Goal: Information Seeking & Learning: Learn about a topic

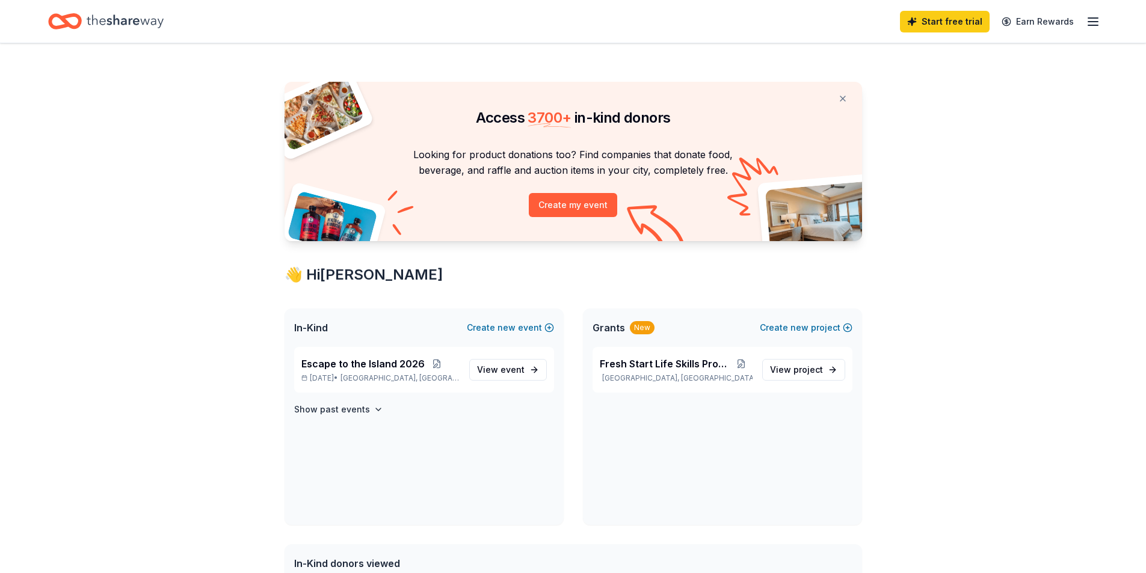
scroll to position [181, 0]
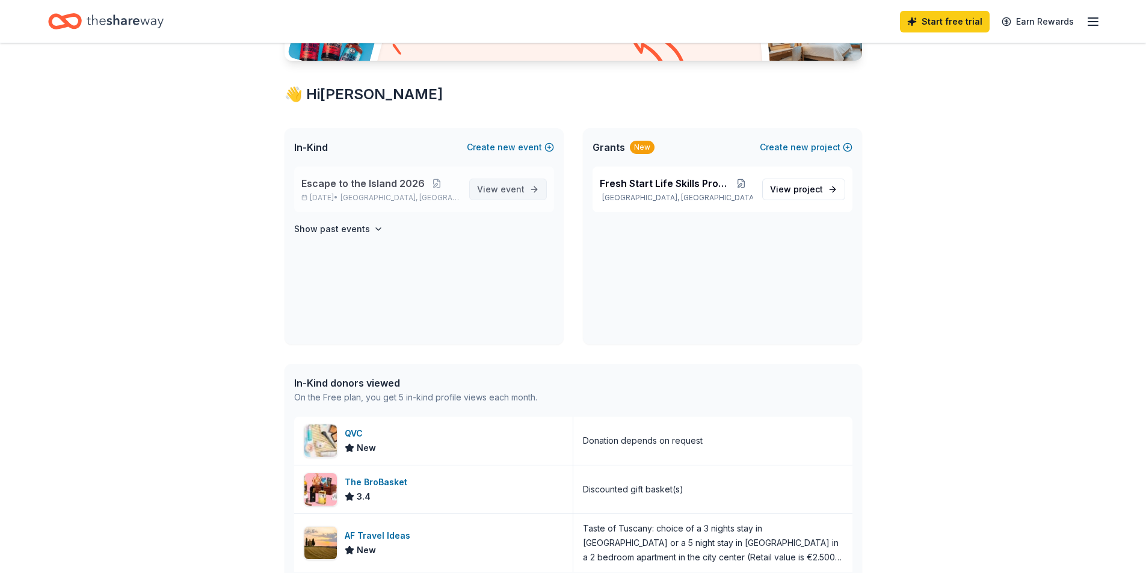
click at [496, 185] on span "View event" at bounding box center [501, 189] width 48 height 14
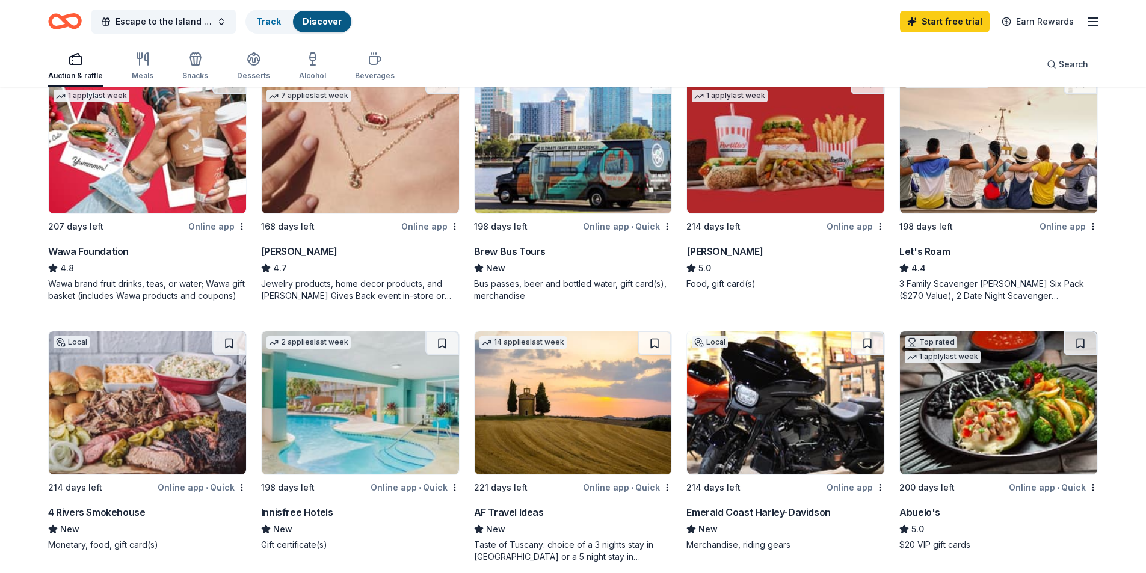
scroll to position [361, 0]
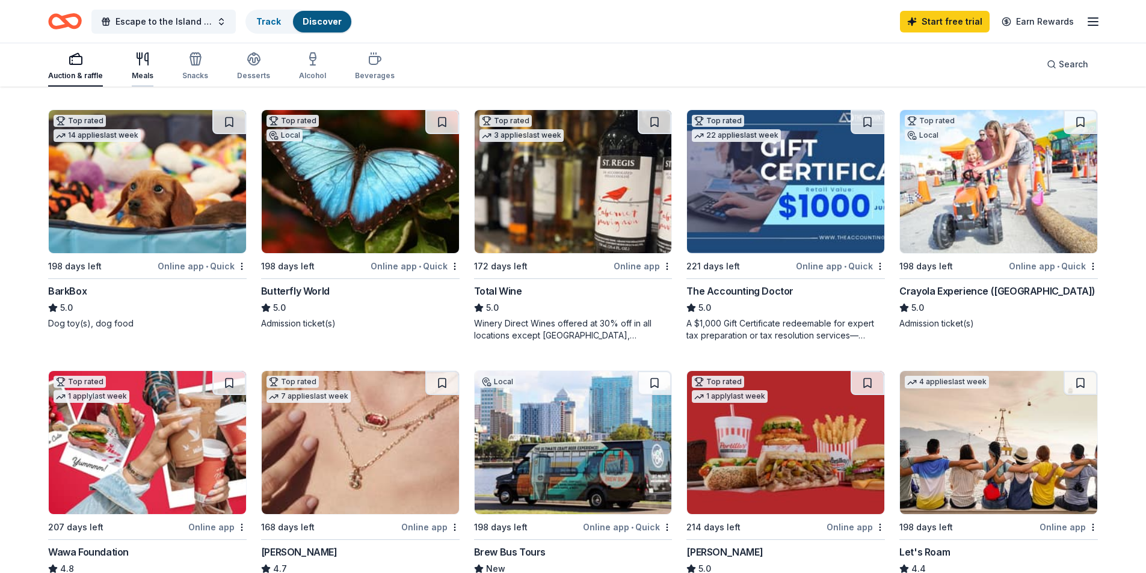
click at [141, 63] on icon "button" at bounding box center [142, 59] width 14 height 14
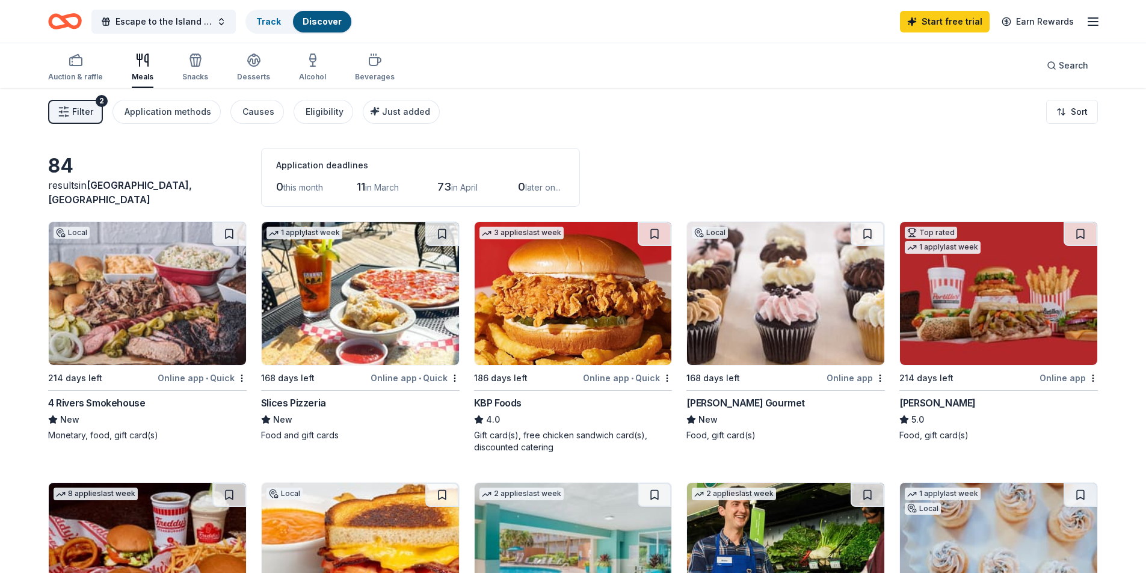
click at [776, 300] on img at bounding box center [785, 293] width 197 height 143
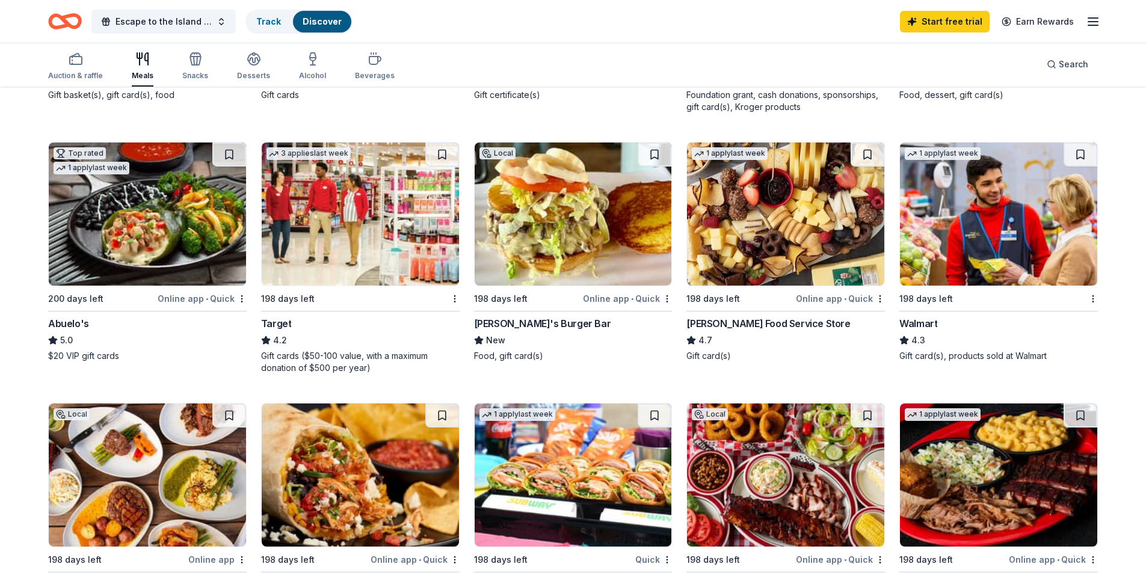
scroll to position [722, 0]
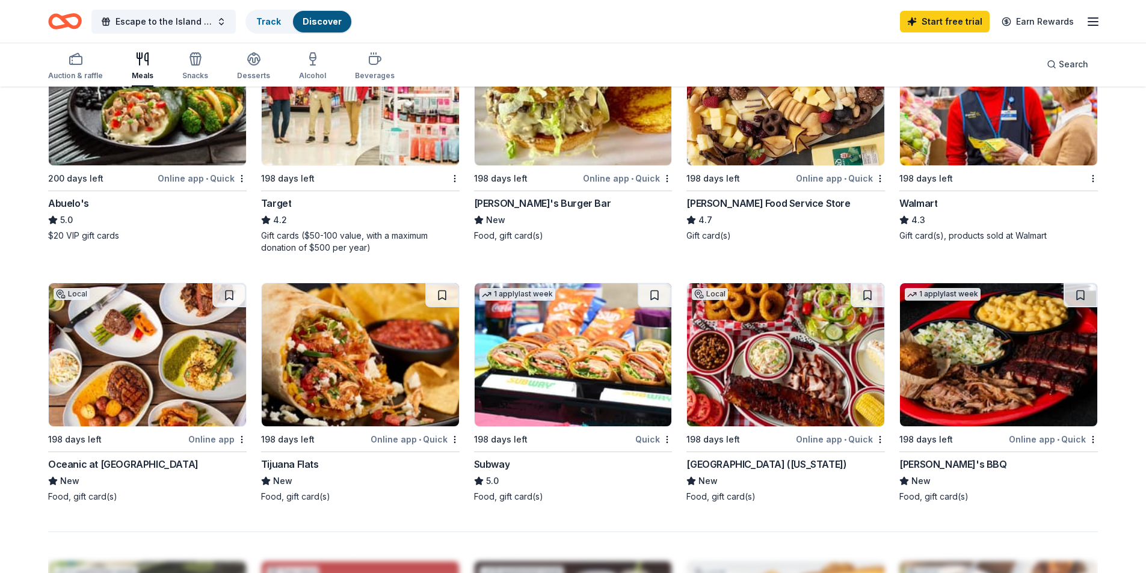
click at [548, 364] on img at bounding box center [573, 354] width 197 height 143
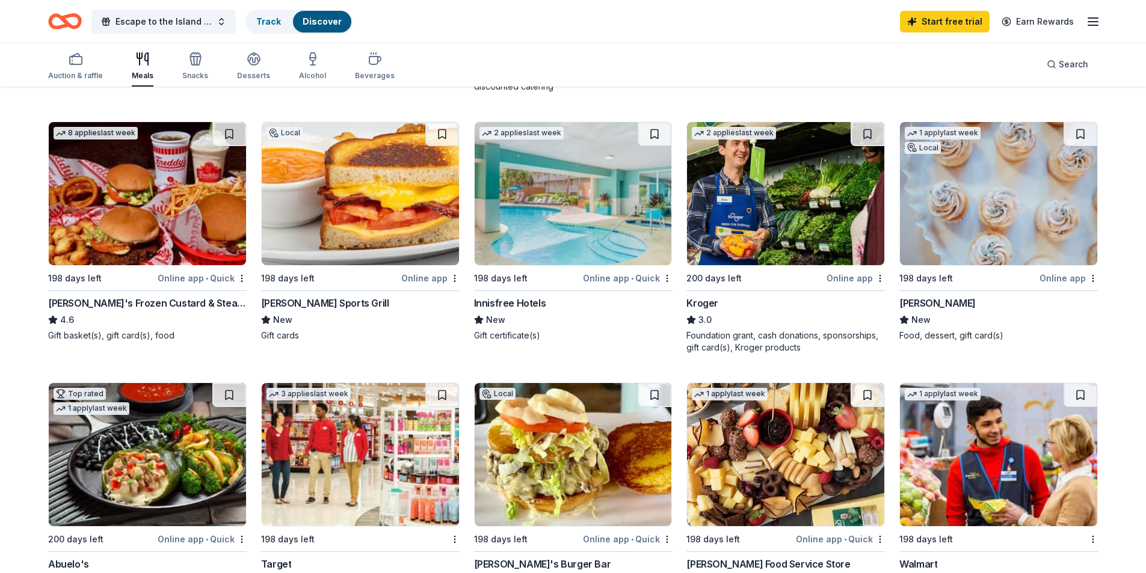
scroll to position [0, 0]
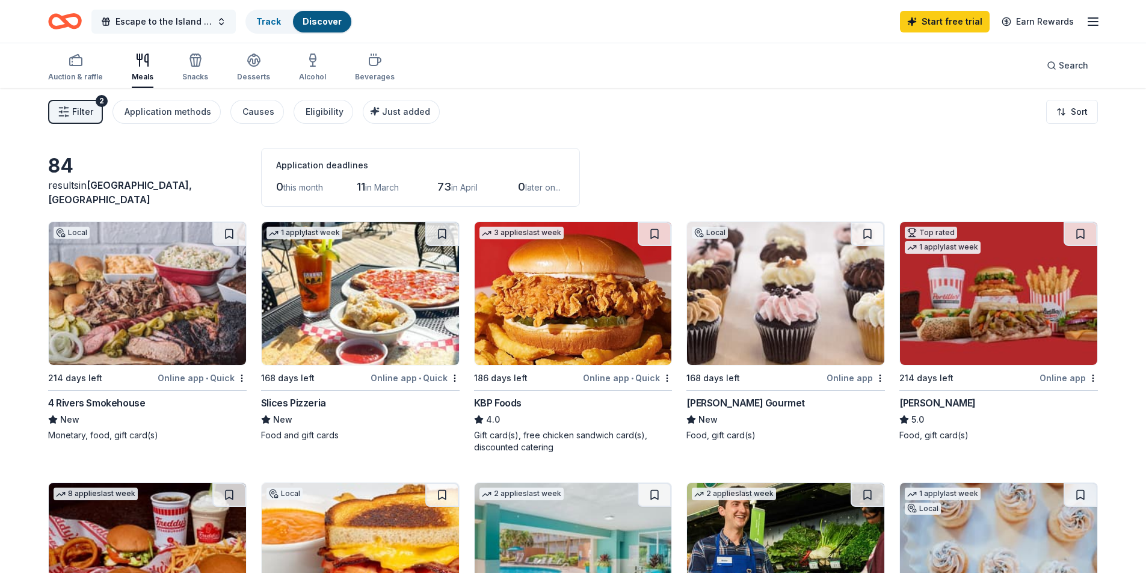
click at [171, 22] on span "Escape to the Island 2026" at bounding box center [164, 21] width 96 height 14
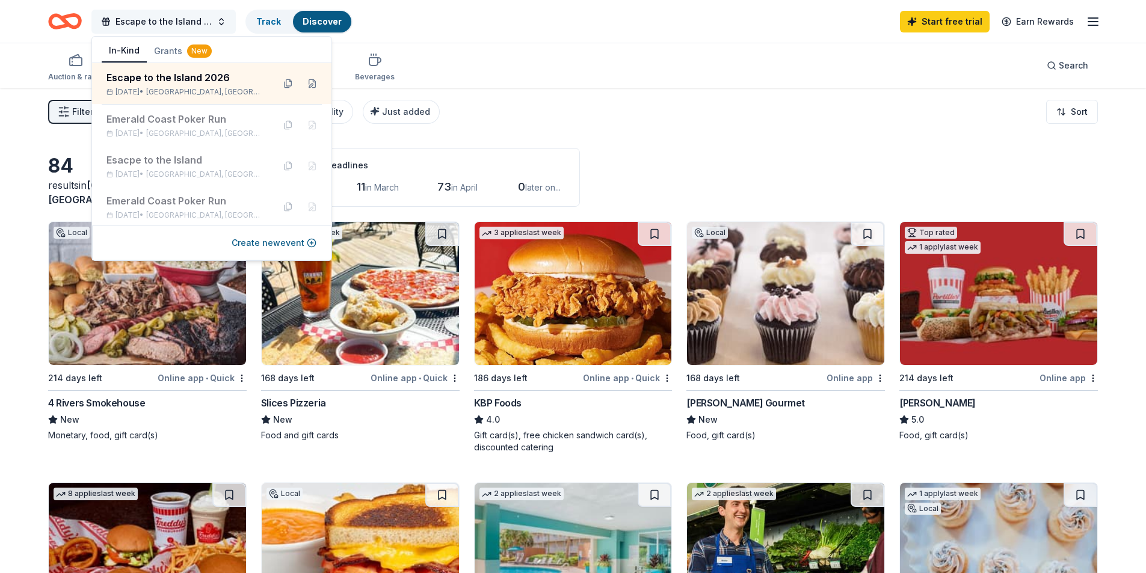
click at [199, 16] on span "Escape to the Island 2026" at bounding box center [164, 21] width 96 height 14
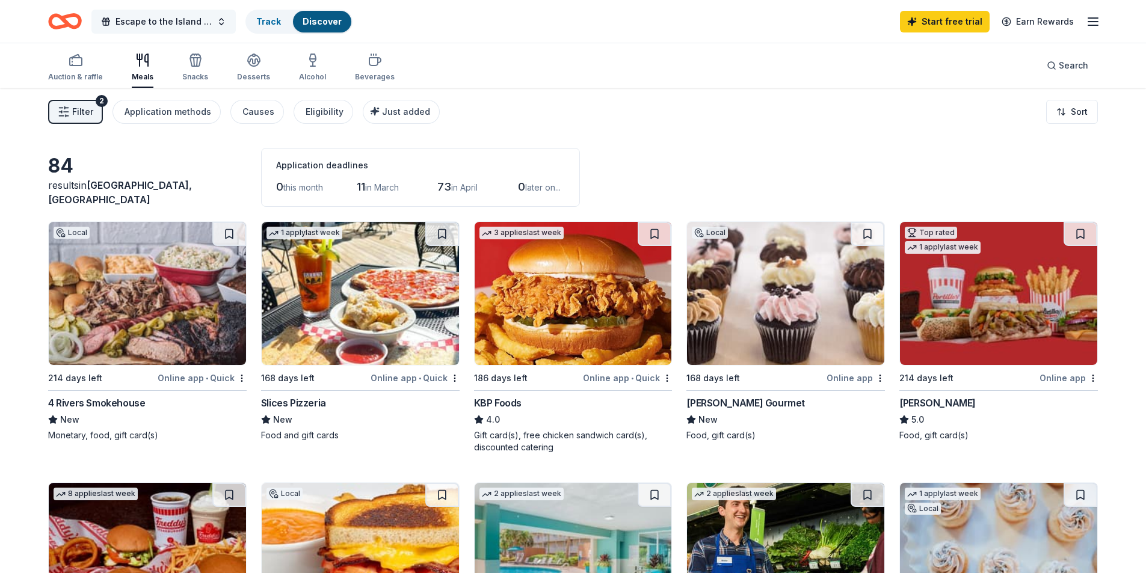
click at [224, 22] on button "Escape to the Island 2026" at bounding box center [163, 22] width 144 height 24
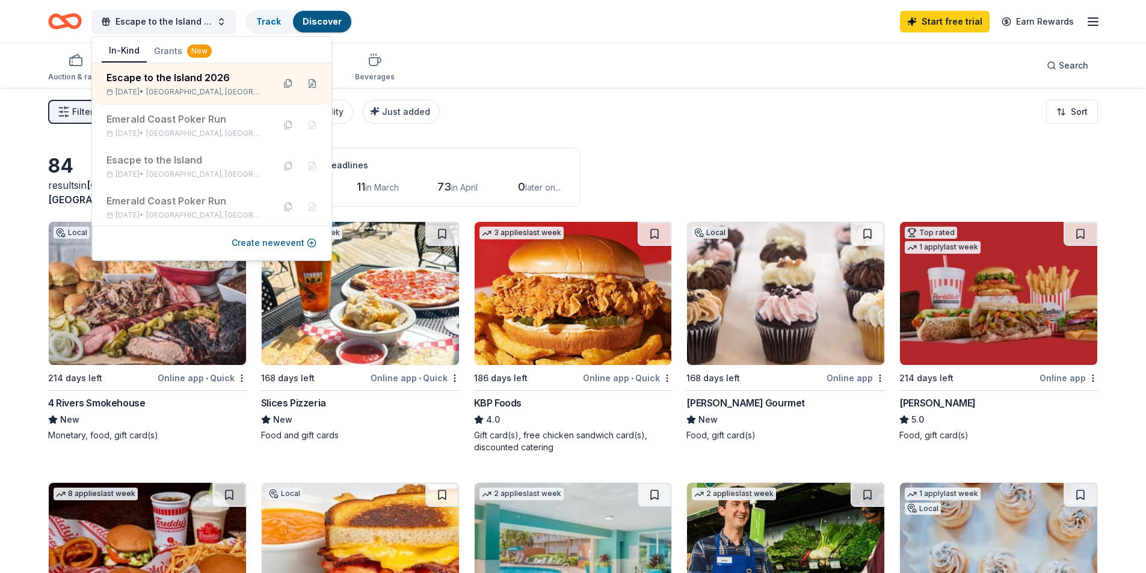
click at [18, 14] on div "Escape to the Island 2026 Track Discover Start free trial Earn Rewards" at bounding box center [573, 21] width 1146 height 43
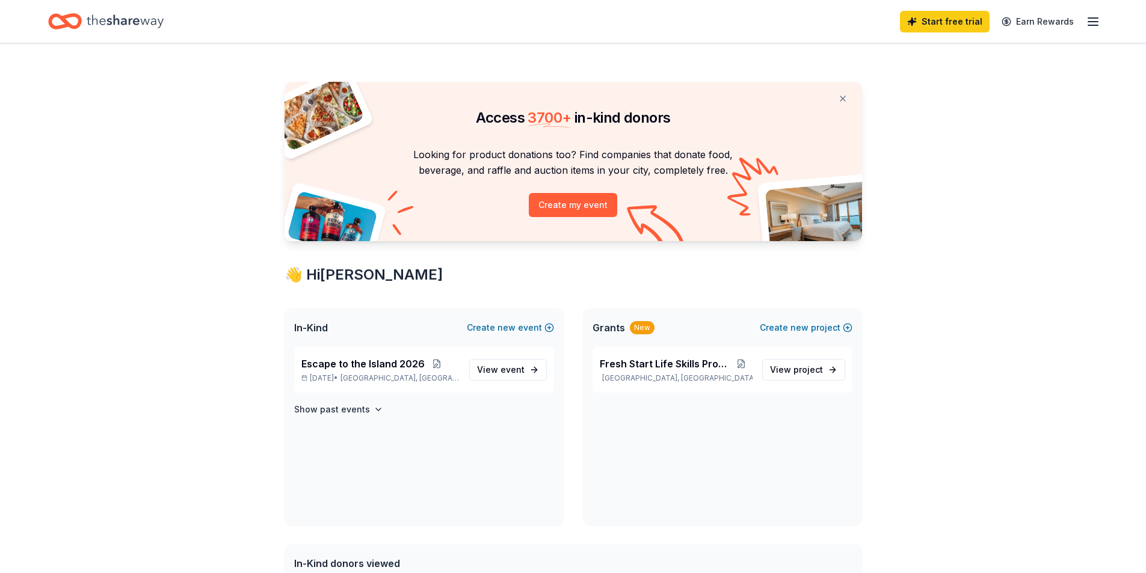
scroll to position [181, 0]
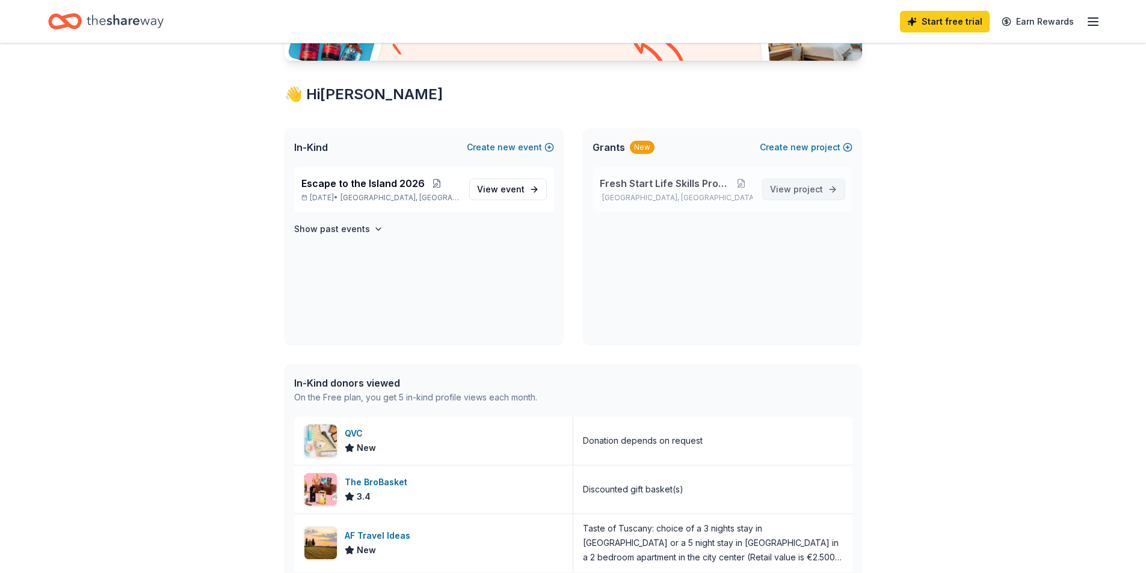
click at [776, 190] on span "View project" at bounding box center [796, 189] width 53 height 14
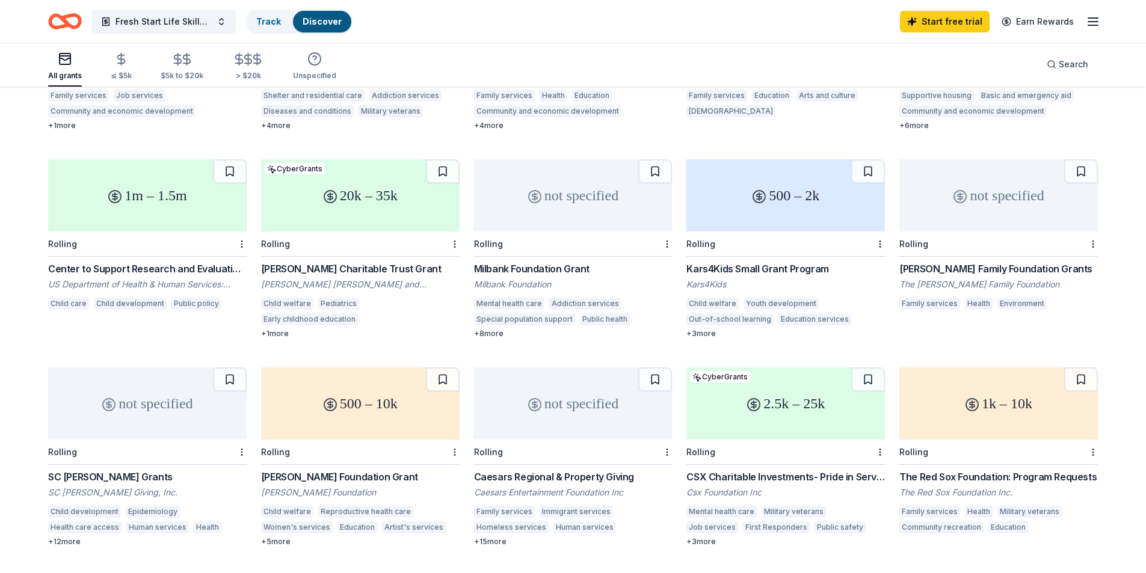
scroll to position [593, 0]
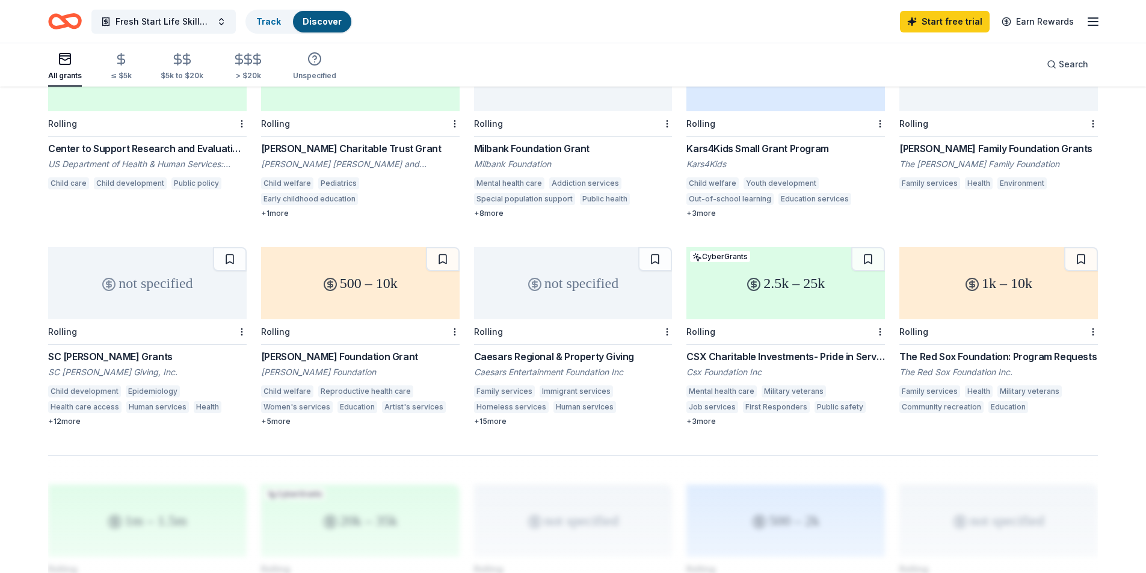
click at [542, 350] on div "Caesars Regional & Property Giving" at bounding box center [573, 357] width 199 height 14
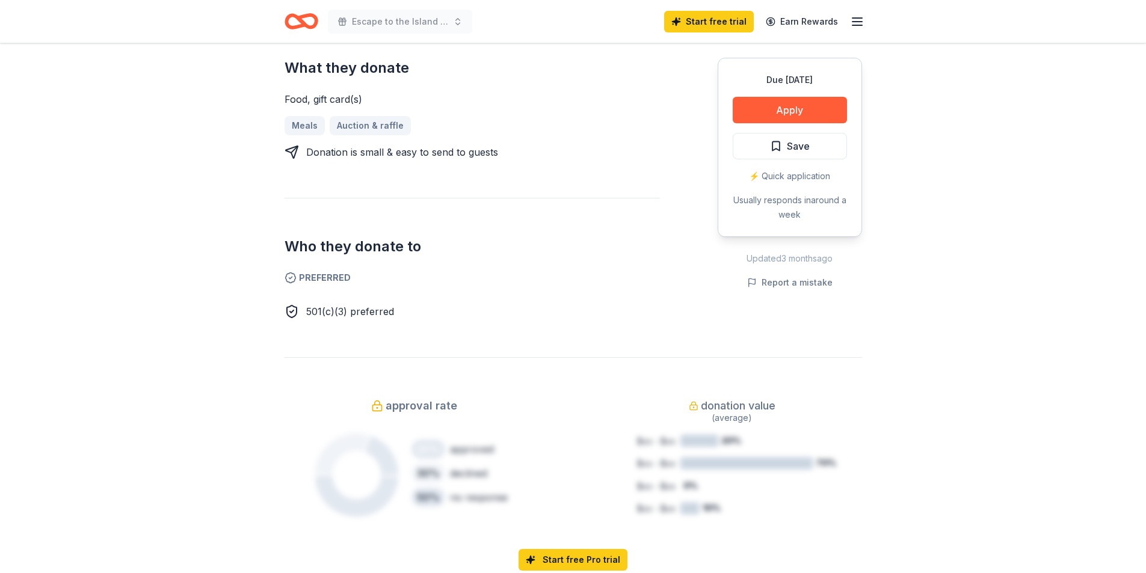
scroll to position [181, 0]
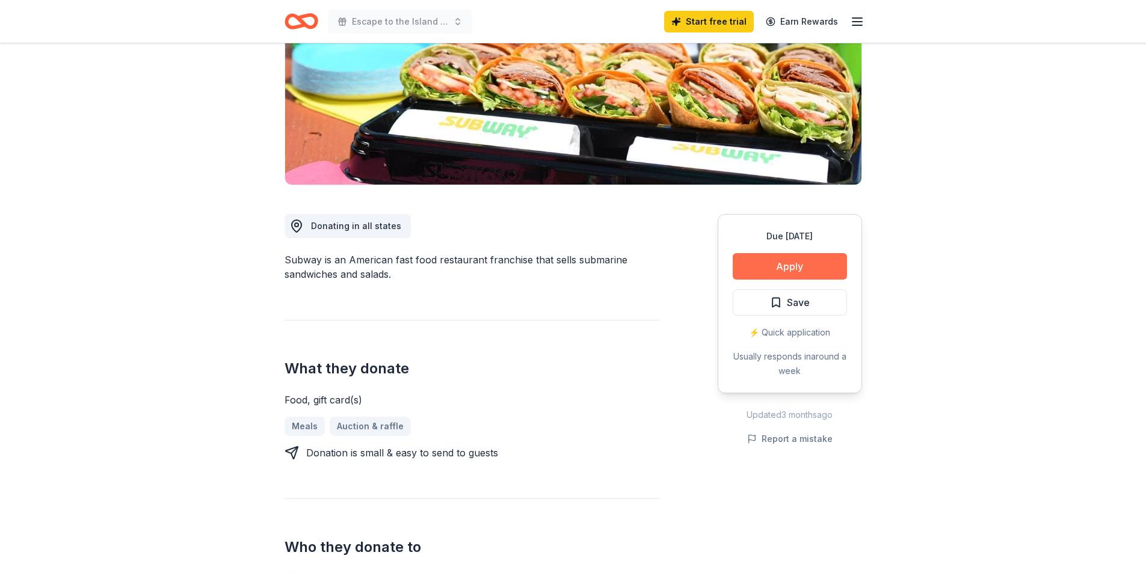
click at [780, 264] on button "Apply" at bounding box center [790, 266] width 114 height 26
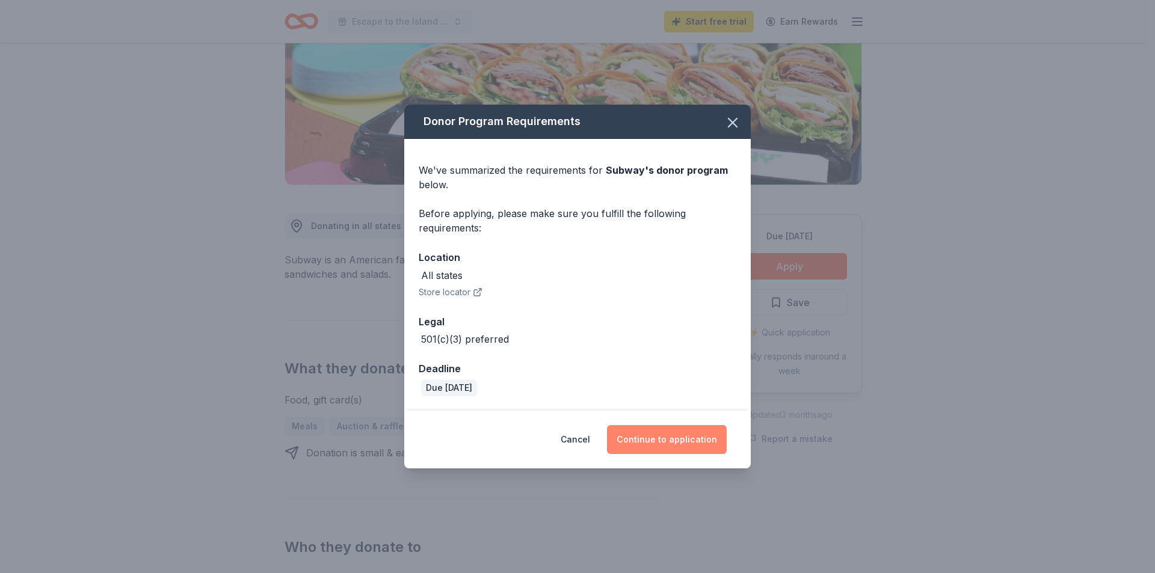
click at [668, 437] on button "Continue to application" at bounding box center [667, 439] width 120 height 29
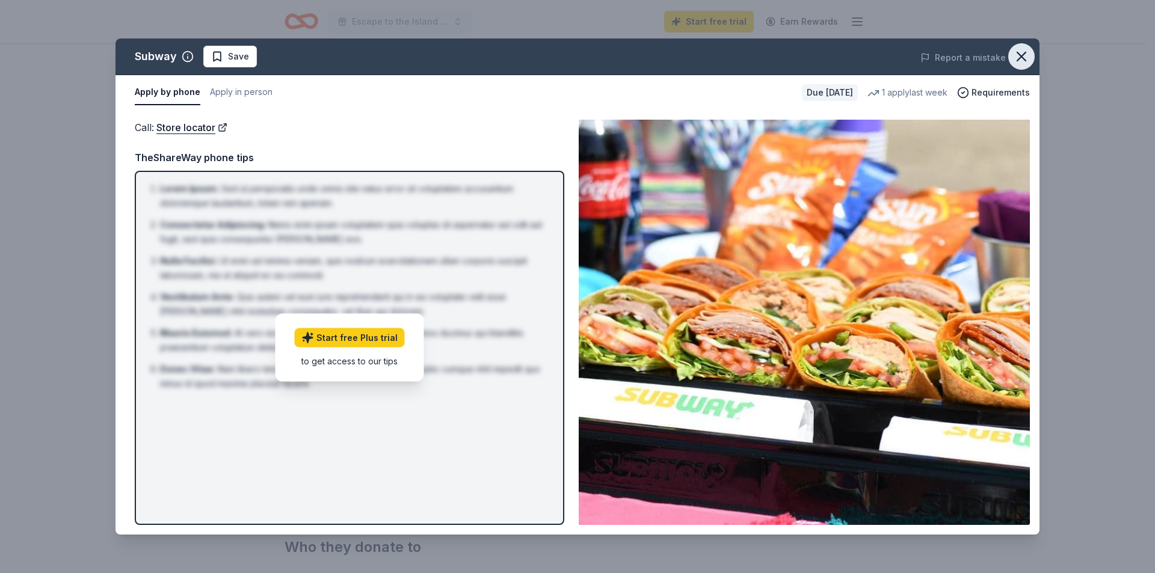
click at [1019, 61] on icon "button" at bounding box center [1021, 56] width 17 height 17
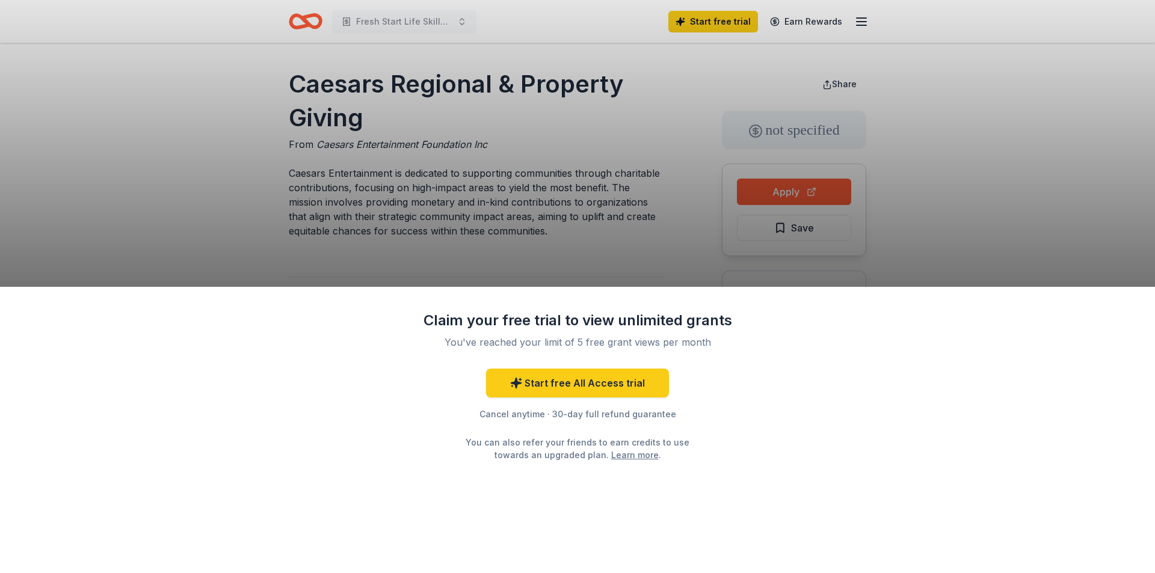
drag, startPoint x: 1036, startPoint y: 203, endPoint x: 1030, endPoint y: 201, distance: 6.5
click at [1036, 203] on div "Claim your free trial to view unlimited grants You've reached your limit of 5 f…" at bounding box center [577, 286] width 1155 height 573
drag, startPoint x: 372, startPoint y: 124, endPoint x: 381, endPoint y: 120, distance: 9.2
click at [372, 124] on div "Claim your free trial to view unlimited grants You've reached your limit of 5 f…" at bounding box center [577, 286] width 1155 height 573
